Goal: Transaction & Acquisition: Book appointment/travel/reservation

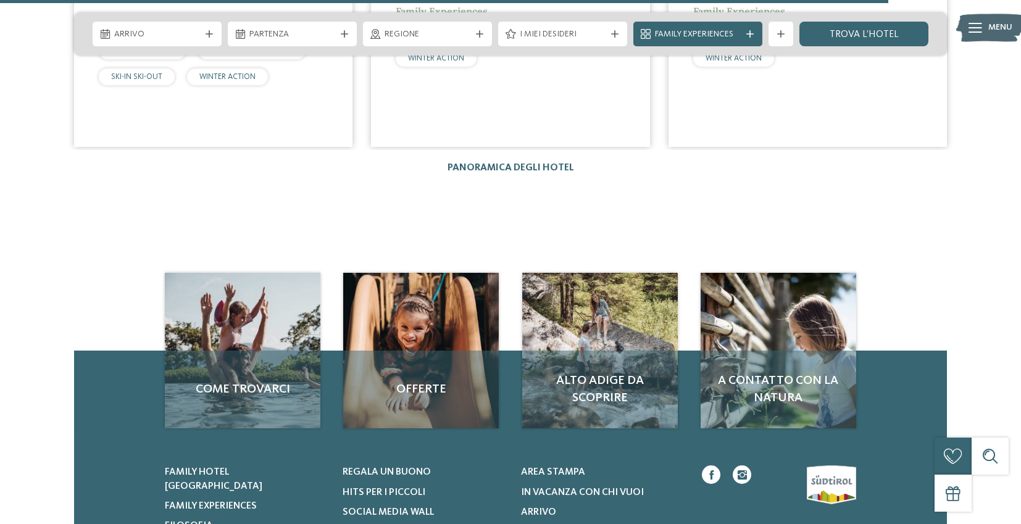
scroll to position [2203, 0]
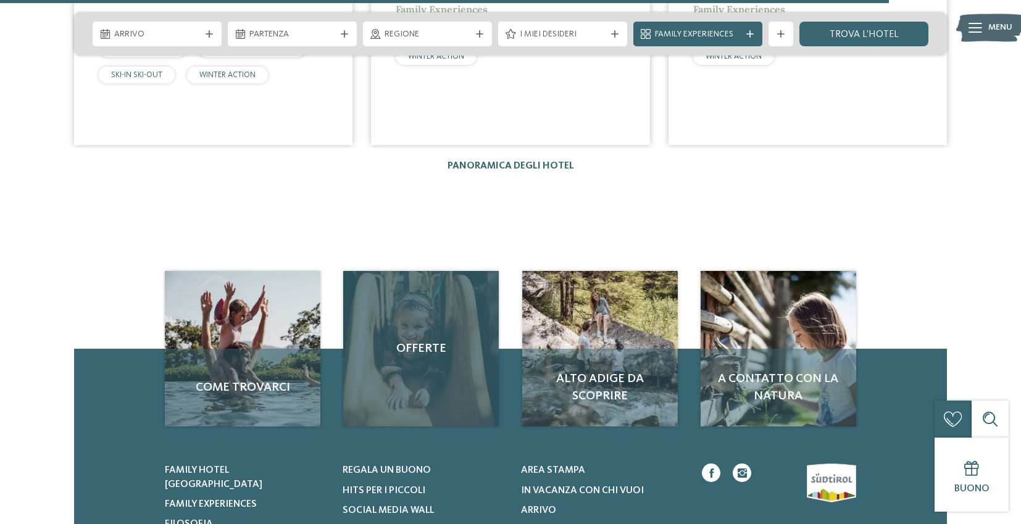
click at [418, 317] on div "Offerte" at bounding box center [421, 349] width 156 height 156
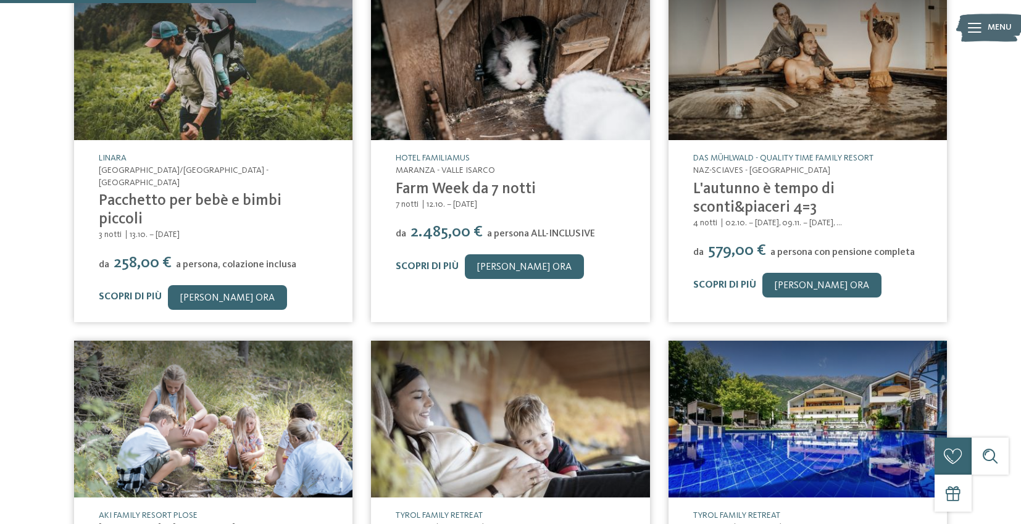
scroll to position [297, 0]
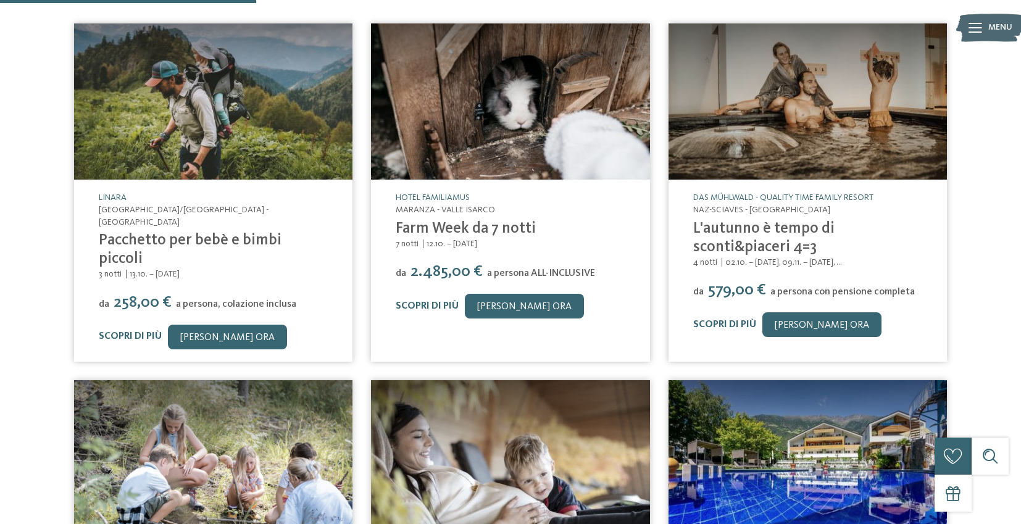
click at [730, 228] on link "L'autunno è tempo di sconti&piaceri 4=3" at bounding box center [763, 238] width 141 height 34
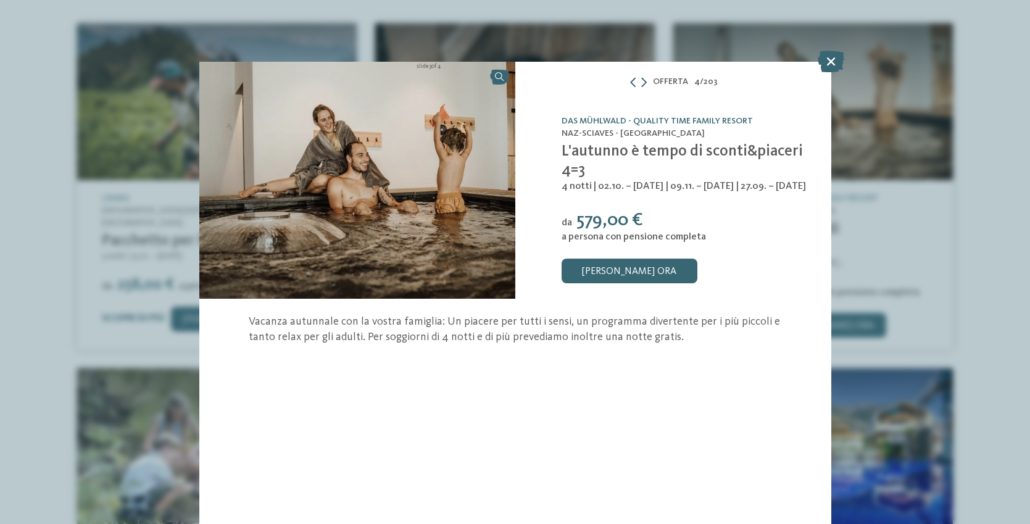
drag, startPoint x: 565, startPoint y: 139, endPoint x: 600, endPoint y: 154, distance: 38.2
click at [600, 154] on h4 "L'autunno è tempo di sconti&piaceri 4=3" at bounding box center [689, 161] width 254 height 37
click at [834, 64] on icon at bounding box center [831, 62] width 27 height 22
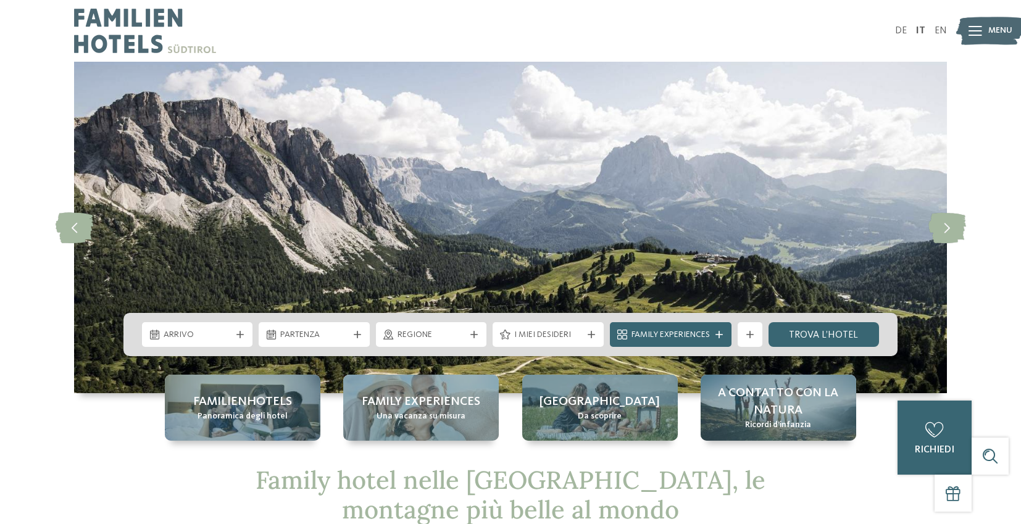
scroll to position [3366, 0]
